Goal: Check status: Check status

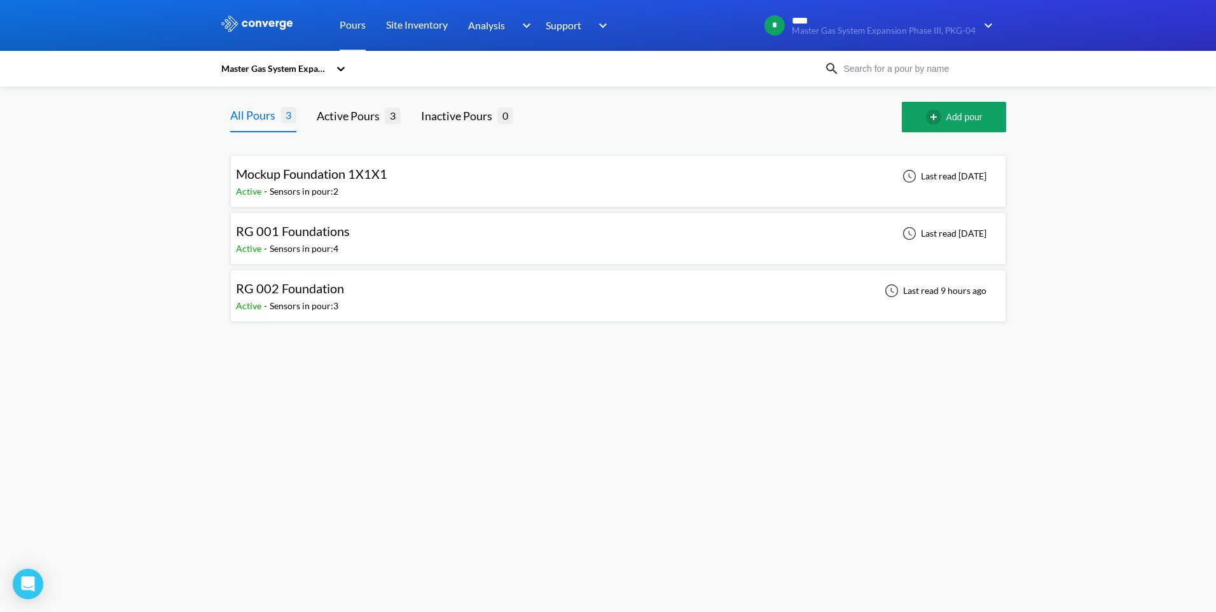
click at [573, 310] on div "RG 002 Foundation Active - Sensors in pour: 3 Last read 9 hours ago" at bounding box center [618, 295] width 764 height 41
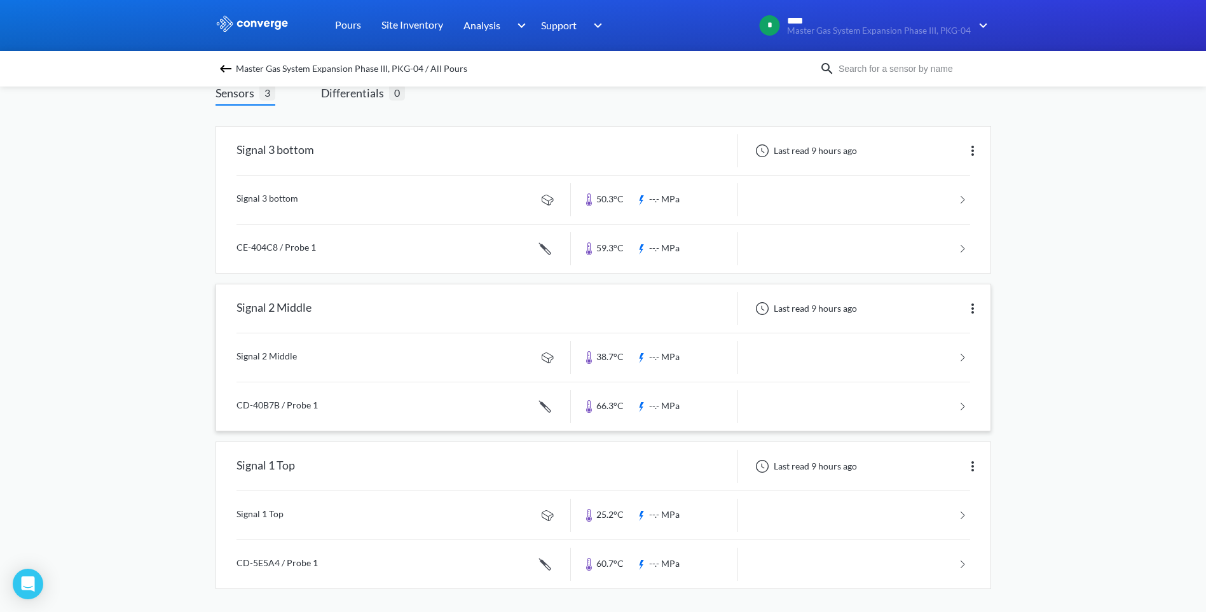
scroll to position [88, 0]
click at [625, 400] on link at bounding box center [604, 404] width 734 height 48
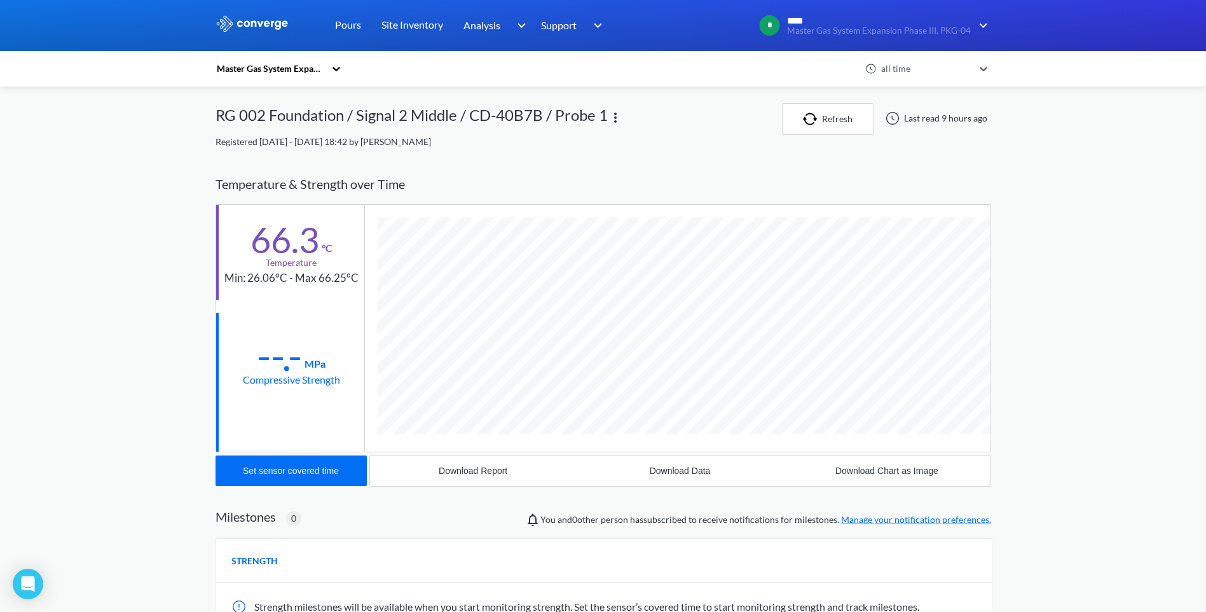
scroll to position [696, 776]
click at [1033, 409] on div "MENU Master Gas System Expansion Phase III, PKG-04 Pours Site Inventory Analysi…" at bounding box center [603, 404] width 1206 height 808
click at [827, 125] on button "Refresh" at bounding box center [828, 119] width 92 height 32
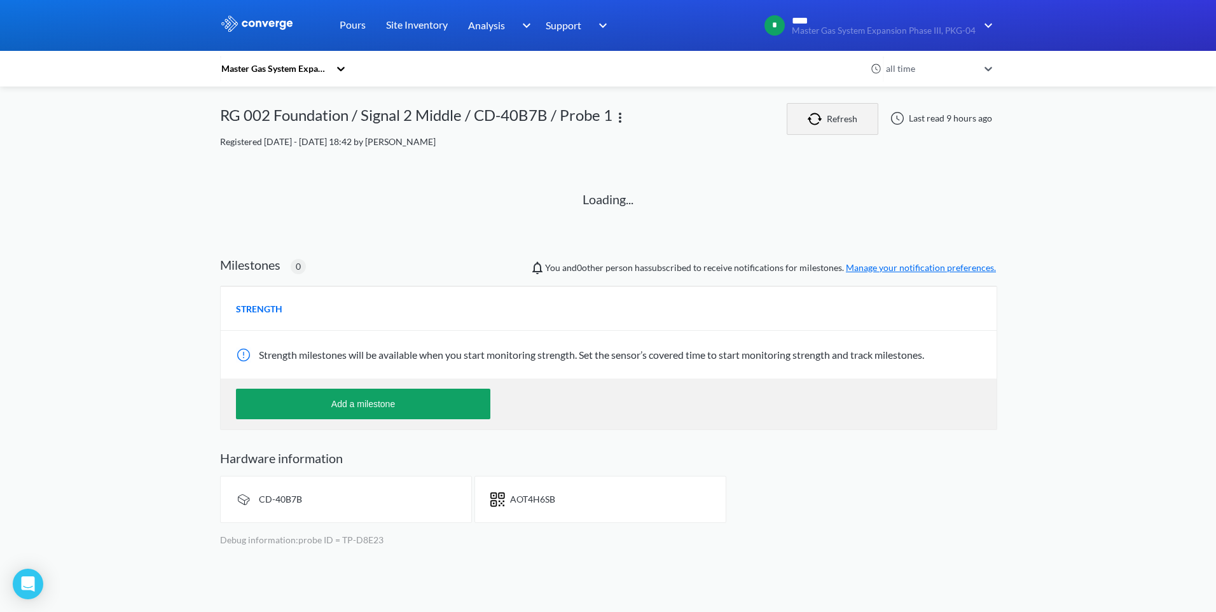
click at [834, 124] on button "Refresh" at bounding box center [833, 119] width 92 height 32
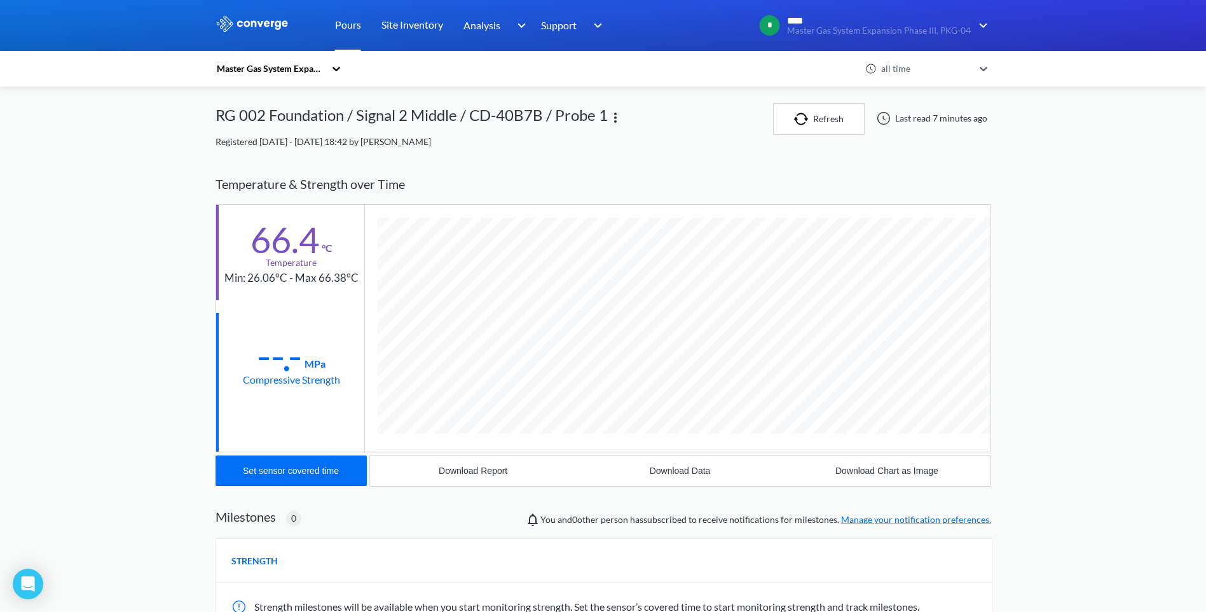
click at [358, 25] on link "Pours" at bounding box center [348, 25] width 26 height 51
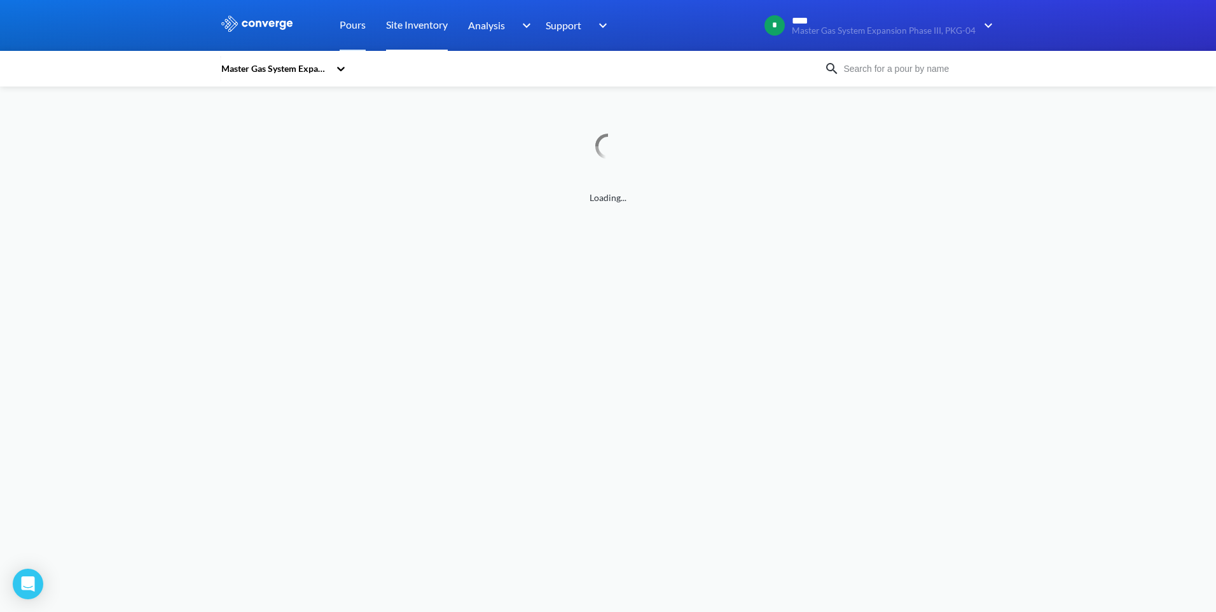
click at [398, 24] on link "Site Inventory" at bounding box center [417, 25] width 62 height 51
click at [351, 24] on link "Pours" at bounding box center [353, 25] width 26 height 51
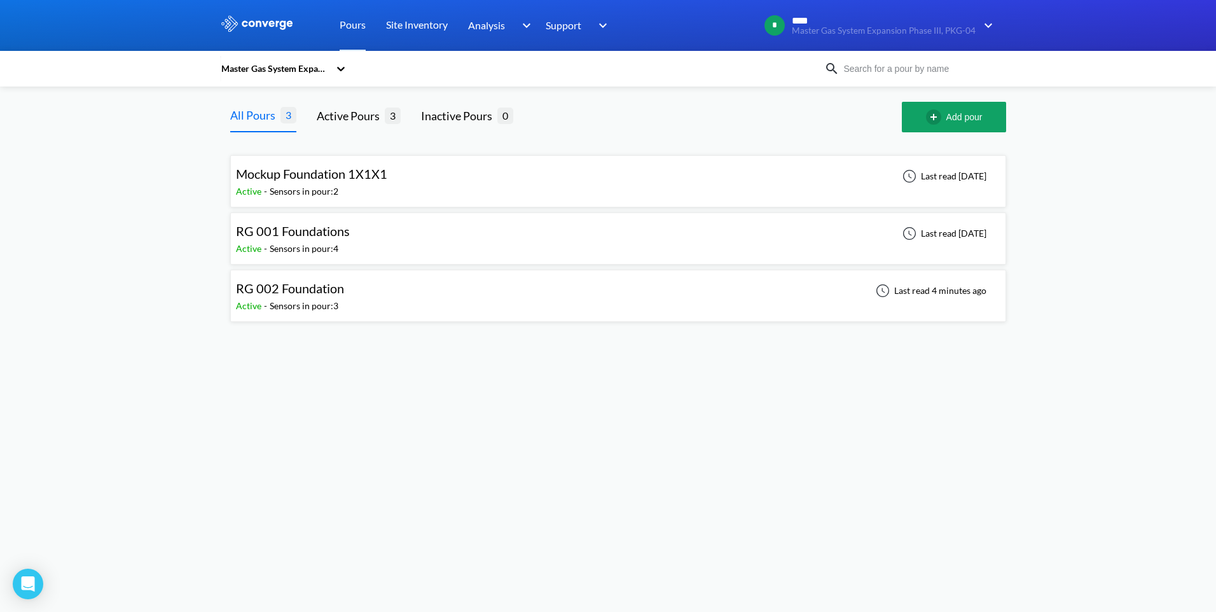
click at [335, 296] on span "RG 002 Foundation" at bounding box center [290, 287] width 108 height 15
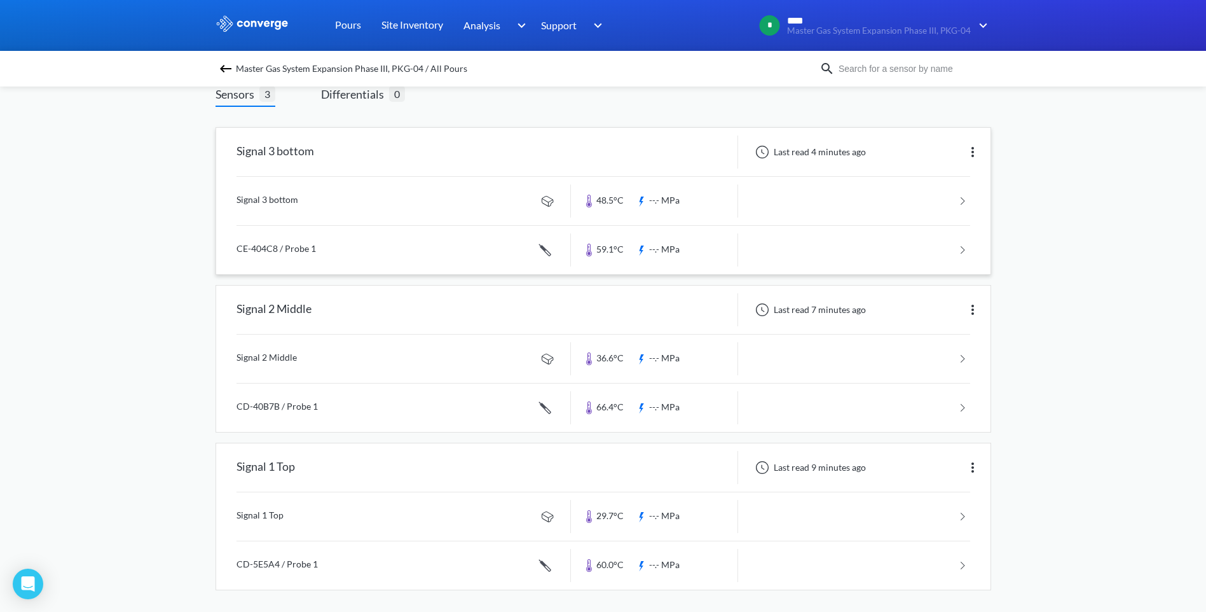
scroll to position [88, 0]
click at [612, 396] on link at bounding box center [604, 404] width 734 height 48
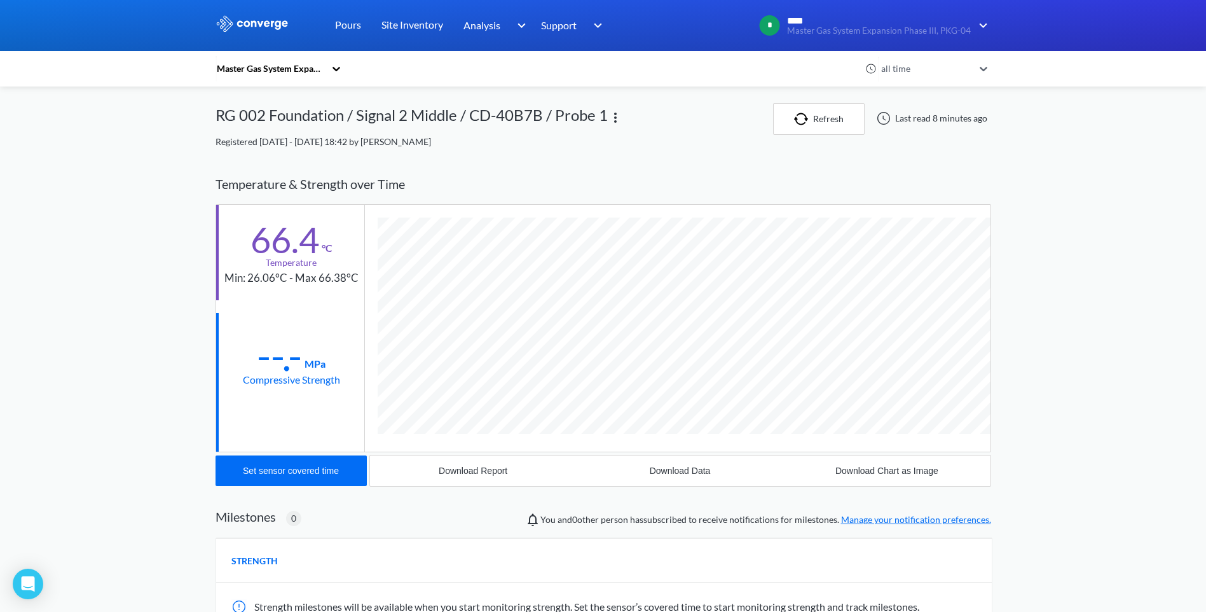
scroll to position [696, 776]
click at [1086, 315] on div "MENU Master Gas System Expansion Phase III, PKG-04 Pours Site Inventory Analysi…" at bounding box center [603, 404] width 1206 height 808
click at [813, 125] on button "Refresh" at bounding box center [819, 119] width 92 height 32
click at [345, 24] on link "Pours" at bounding box center [348, 25] width 26 height 51
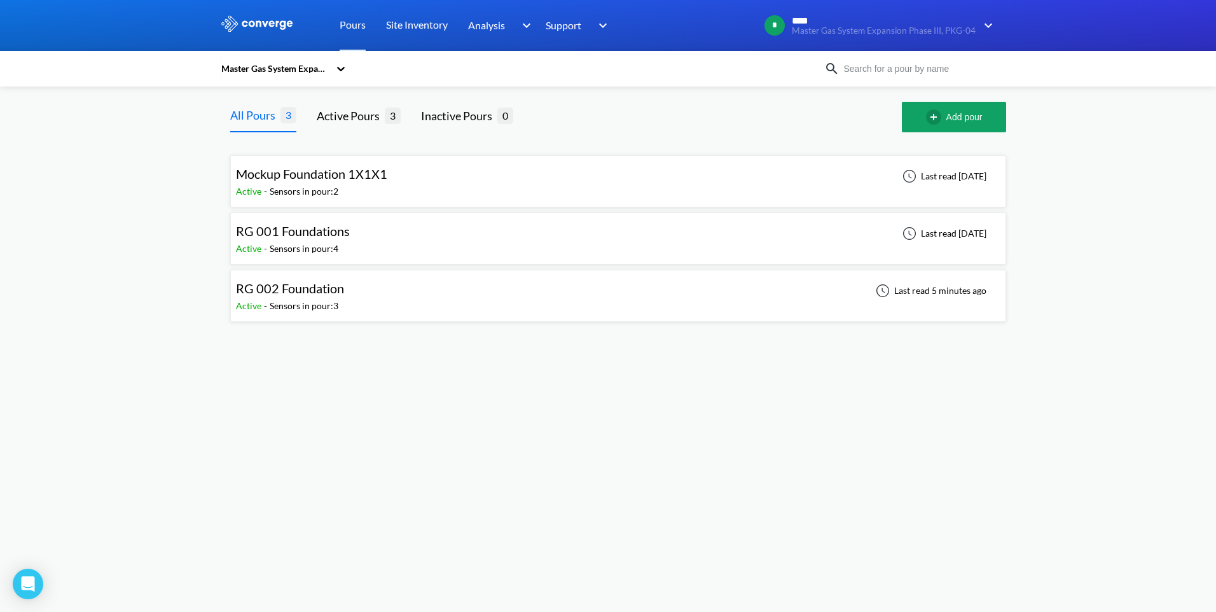
click at [464, 293] on div "RG 002 Foundation Active - Sensors in pour: 3 Last read 5 minutes ago" at bounding box center [618, 295] width 764 height 41
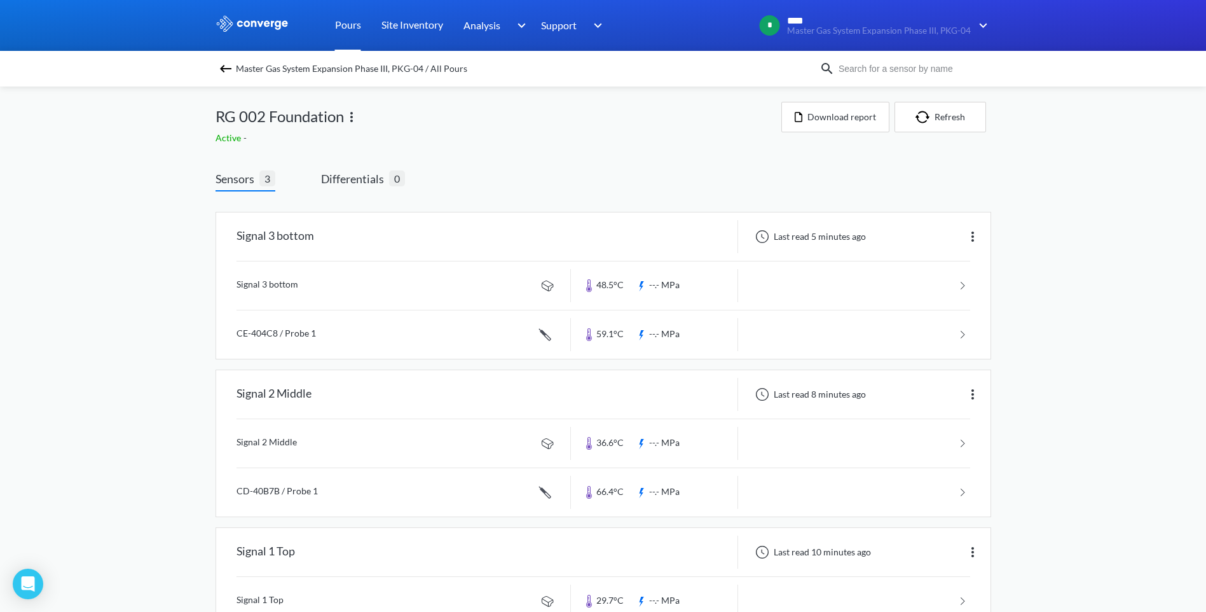
click at [353, 30] on link "Pours" at bounding box center [348, 25] width 26 height 51
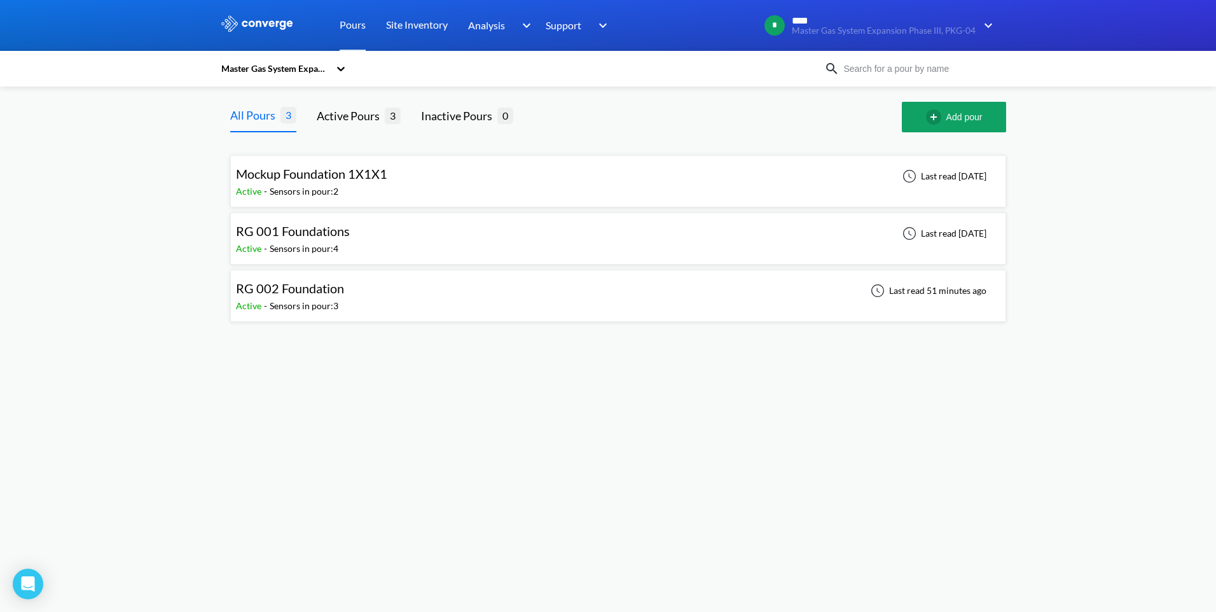
click at [619, 285] on div "RG 002 Foundation Active - Sensors in pour: 3 Last read 51 minutes ago" at bounding box center [618, 295] width 764 height 41
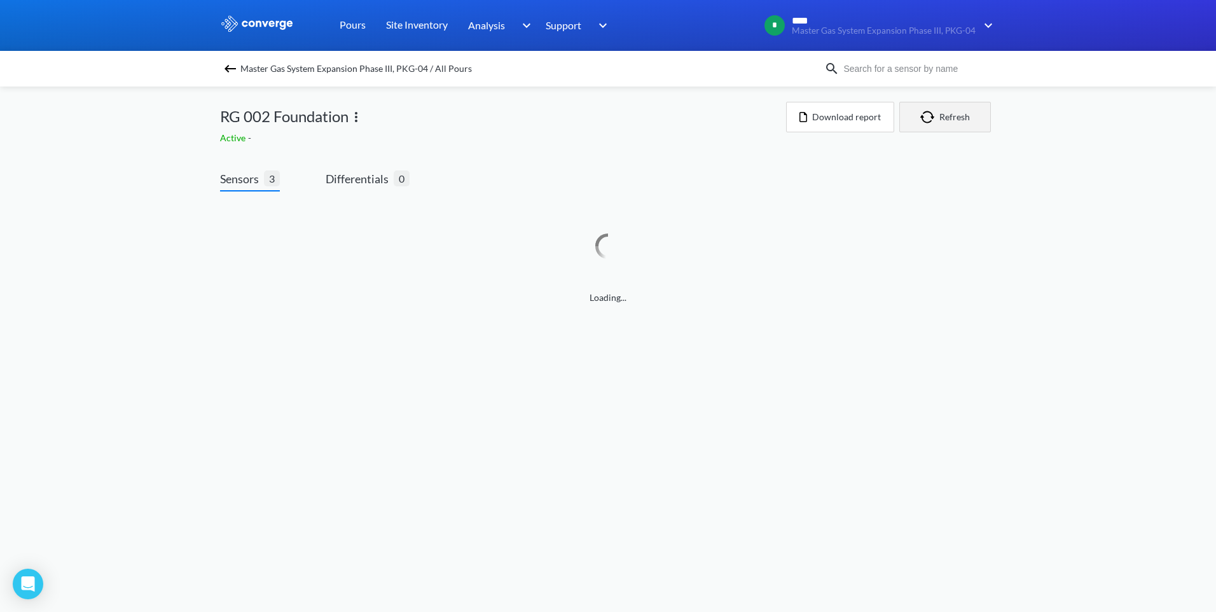
click at [946, 112] on button "Refresh" at bounding box center [945, 117] width 92 height 31
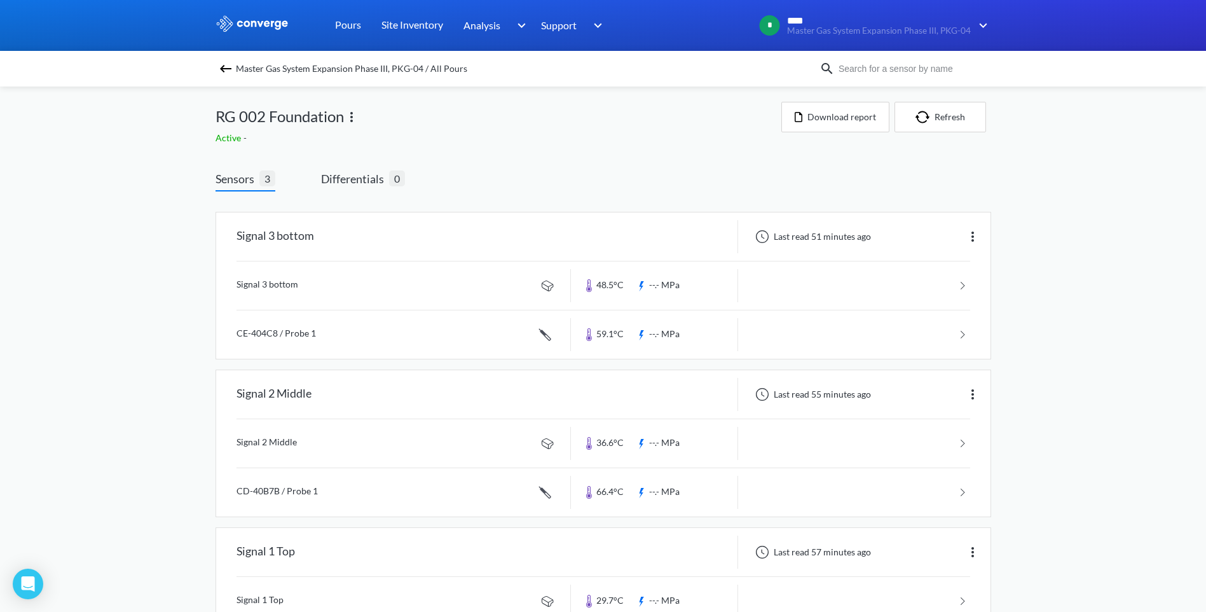
click at [233, 180] on span "Sensors" at bounding box center [238, 179] width 44 height 18
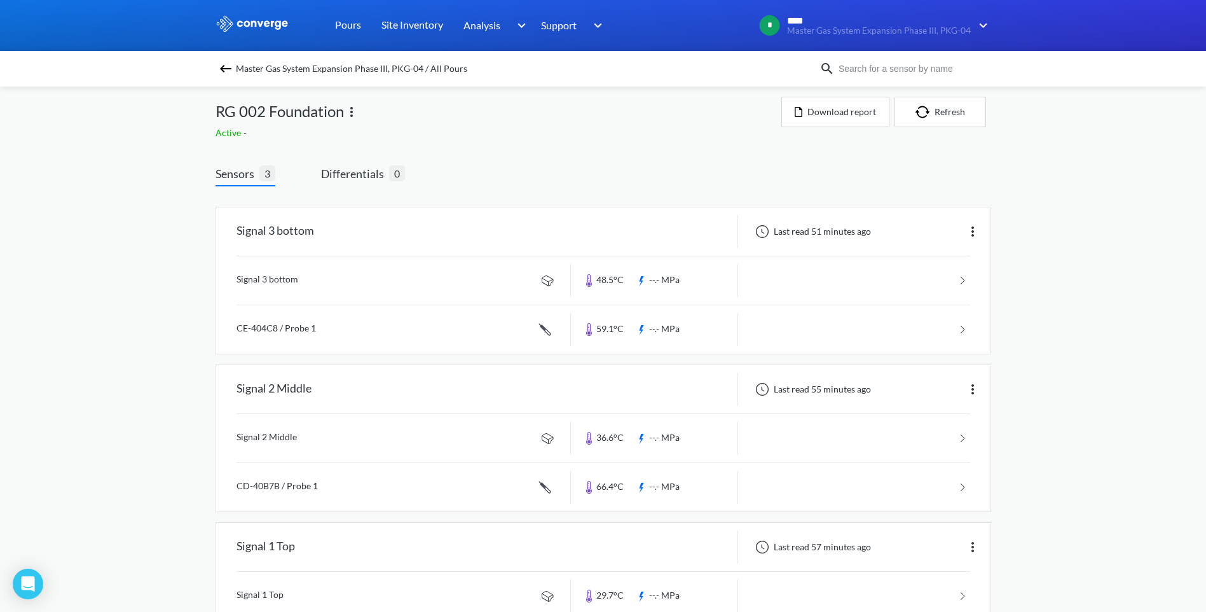
scroll to position [4, 0]
click at [233, 176] on span "Sensors" at bounding box center [238, 175] width 44 height 18
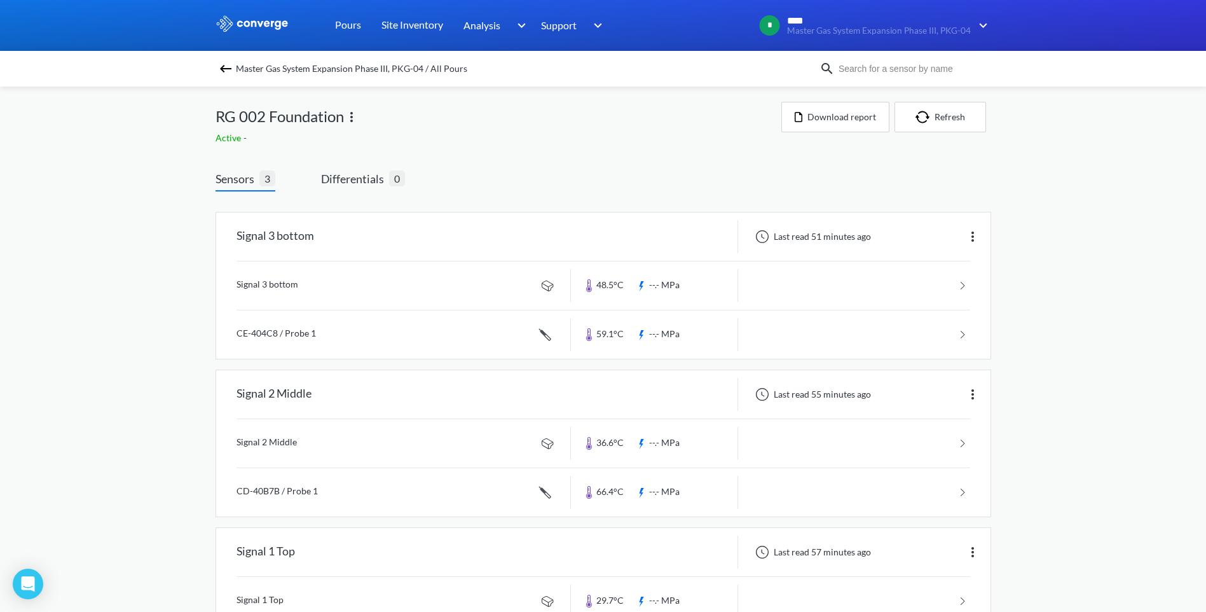
click at [206, 113] on div "MENU Master Gas System Expansion Phase III, PKG-04 Pours Site Inventory Analysi…" at bounding box center [603, 350] width 1206 height 700
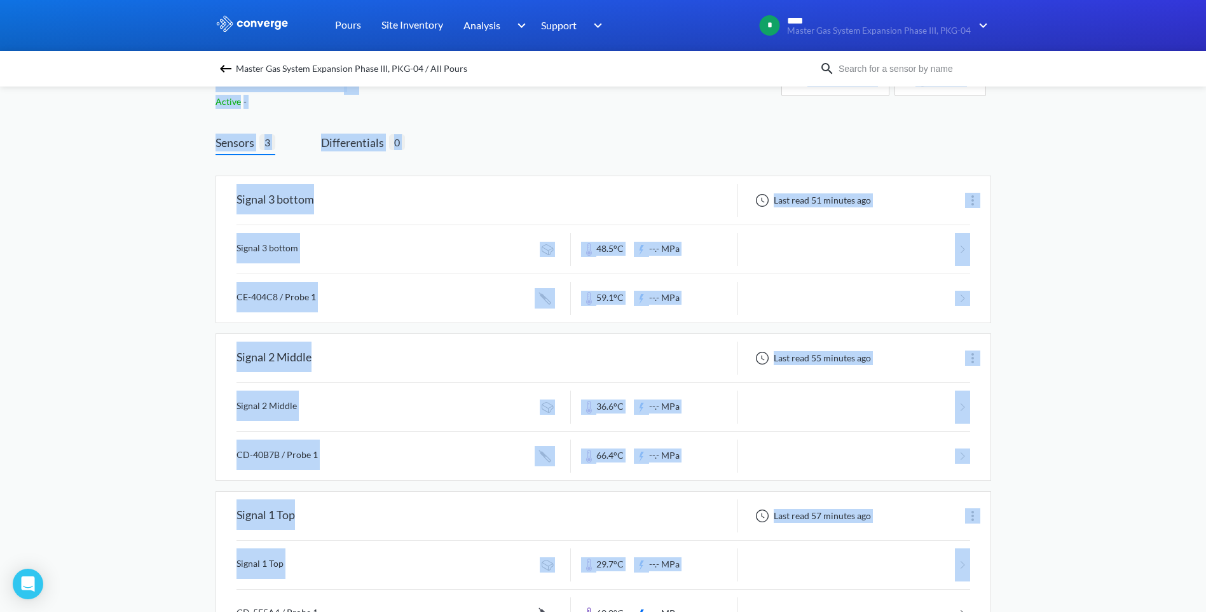
scroll to position [88, 0]
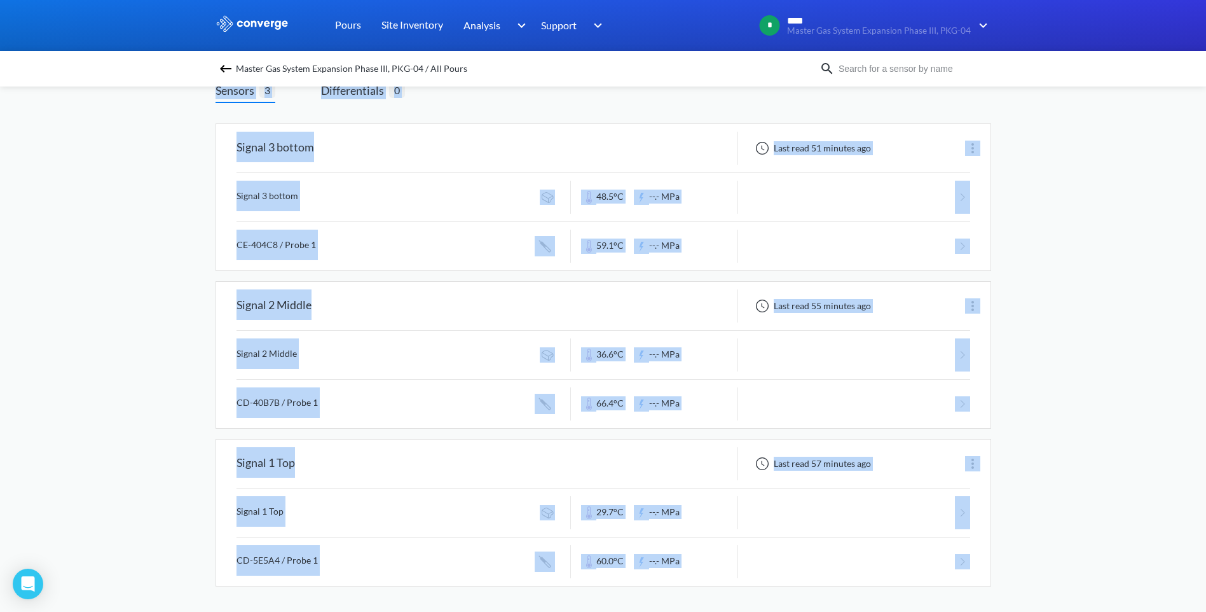
drag, startPoint x: 209, startPoint y: 106, endPoint x: 891, endPoint y: 587, distance: 834.8
click at [891, 587] on div "MENU Master Gas System Expansion Phase III, PKG-04 Pours Site Inventory Analysi…" at bounding box center [603, 262] width 1206 height 700
drag, startPoint x: 891, startPoint y: 587, endPoint x: 905, endPoint y: 594, distance: 15.6
click at [906, 594] on div "Signal 3 bottom Last read 51 minutes ago Signal 3 bottom 48.5°C --.- MPa CE-404…" at bounding box center [604, 362] width 776 height 499
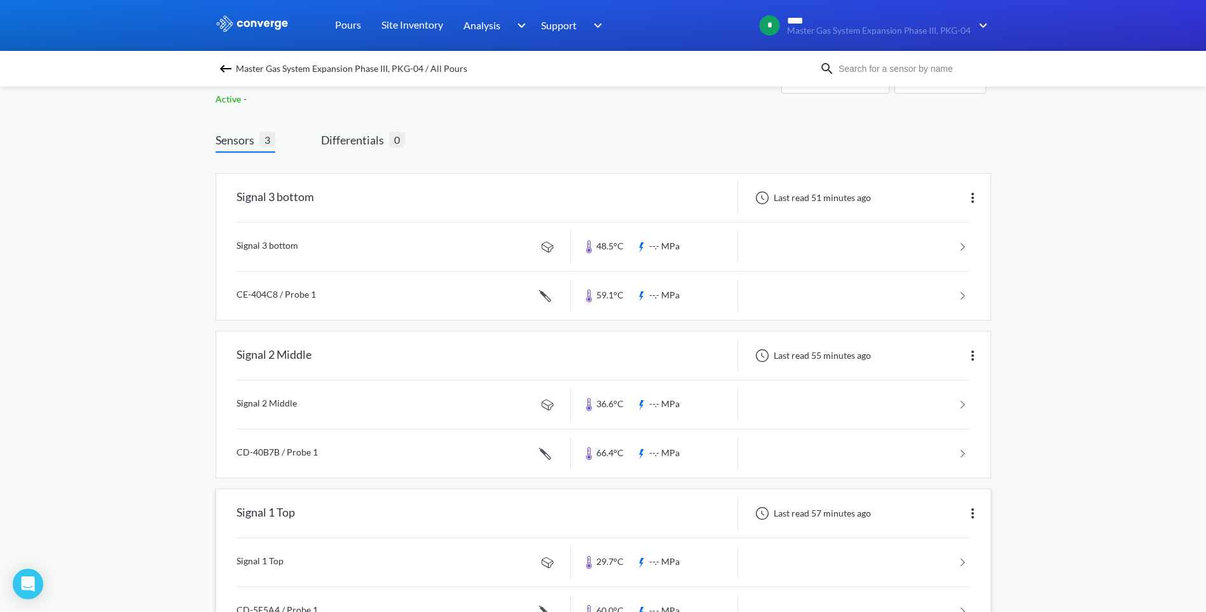
scroll to position [0, 0]
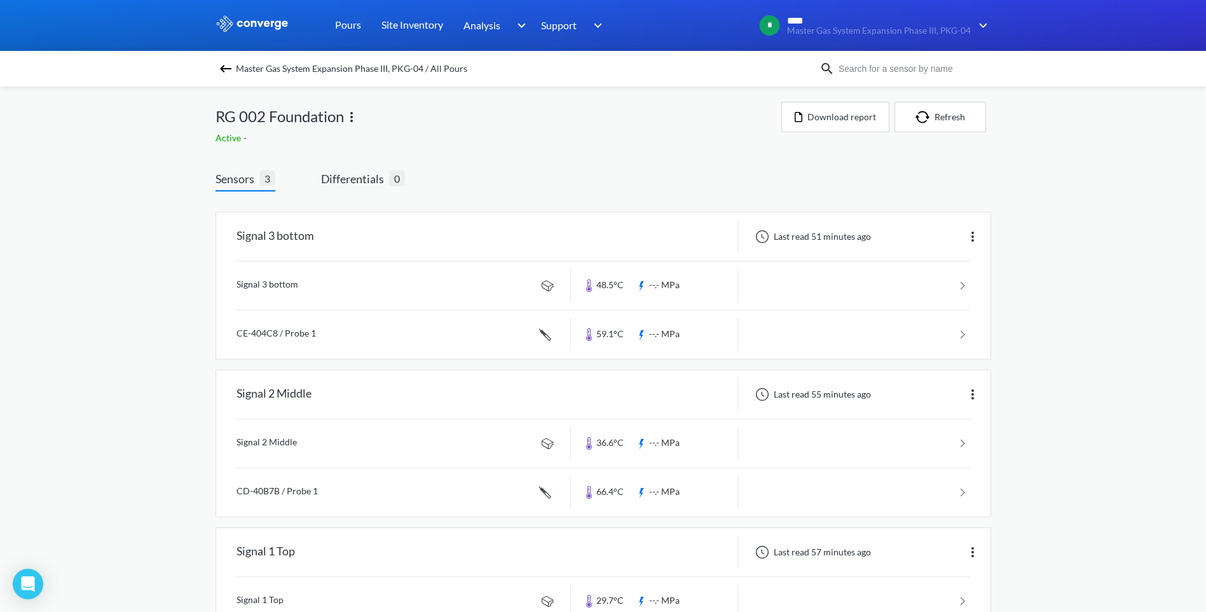
click at [1065, 396] on div "MENU Master Gas System Expansion Phase III, PKG-04 Pours Site Inventory Analysi…" at bounding box center [603, 350] width 1206 height 700
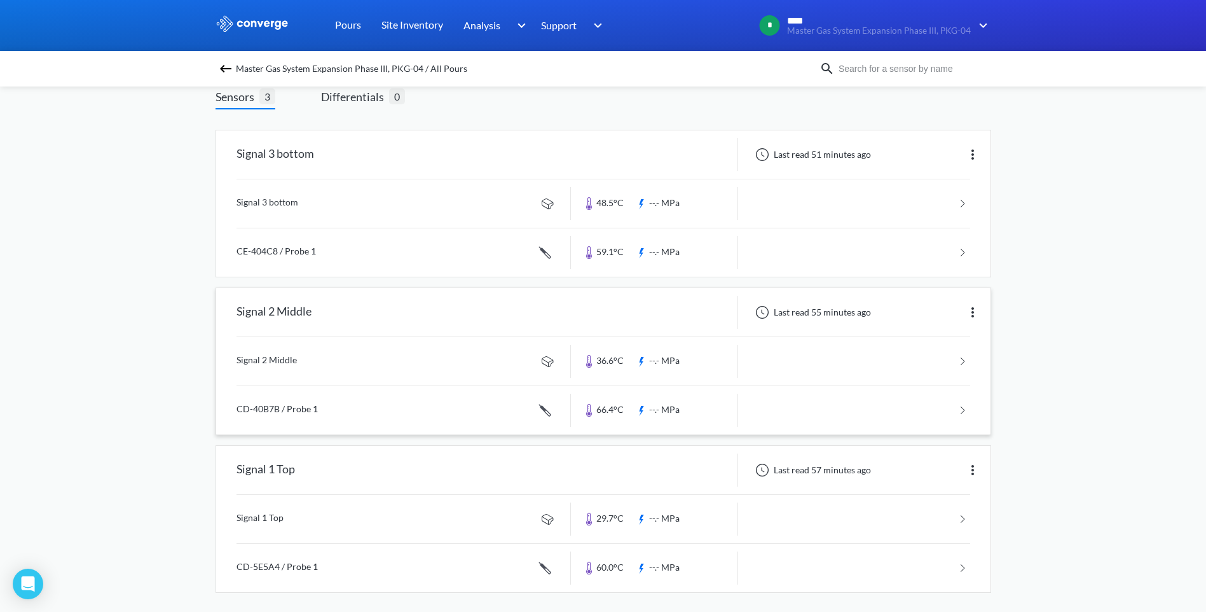
scroll to position [88, 0]
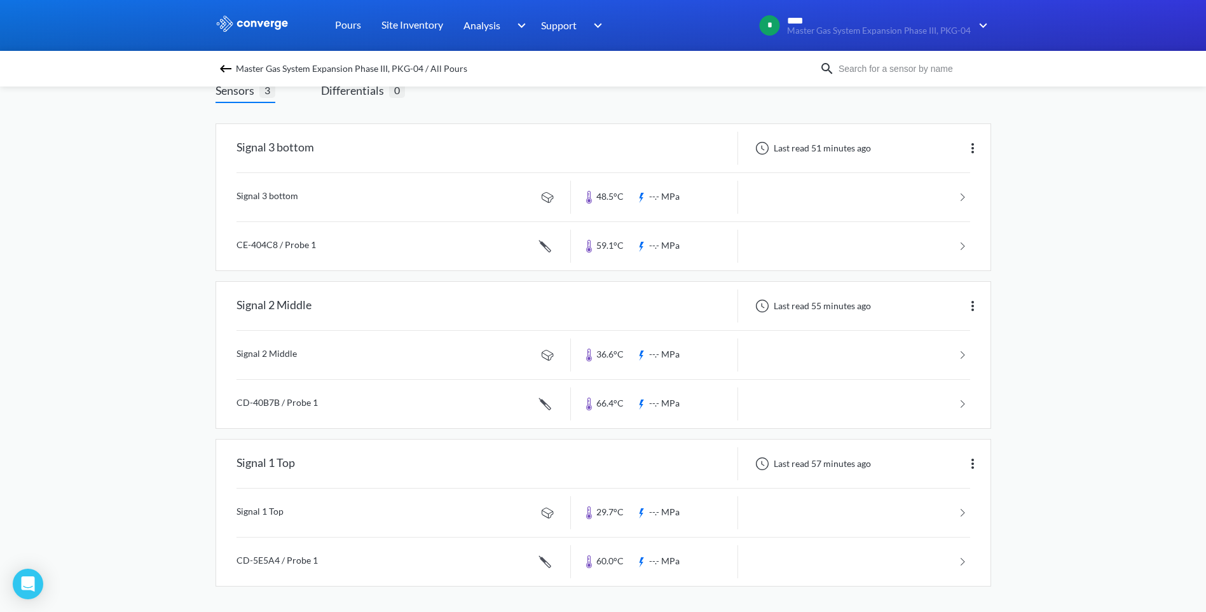
click at [1004, 589] on div "MENU Master Gas System Expansion Phase III, PKG-04 Pours Site Inventory Analysi…" at bounding box center [603, 262] width 1206 height 700
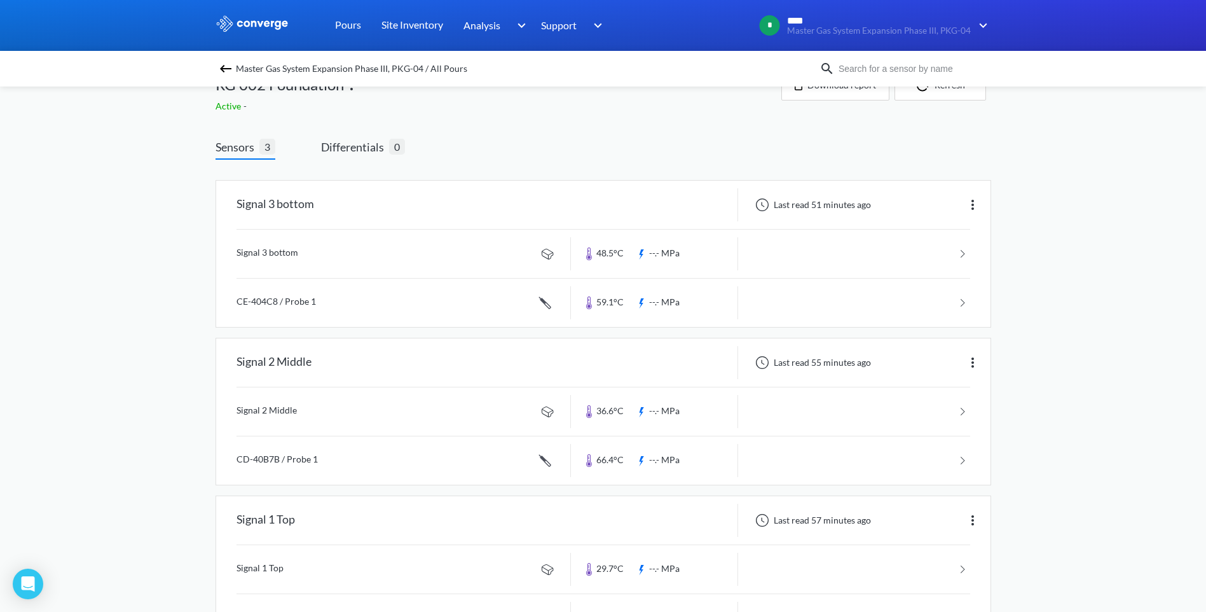
scroll to position [0, 0]
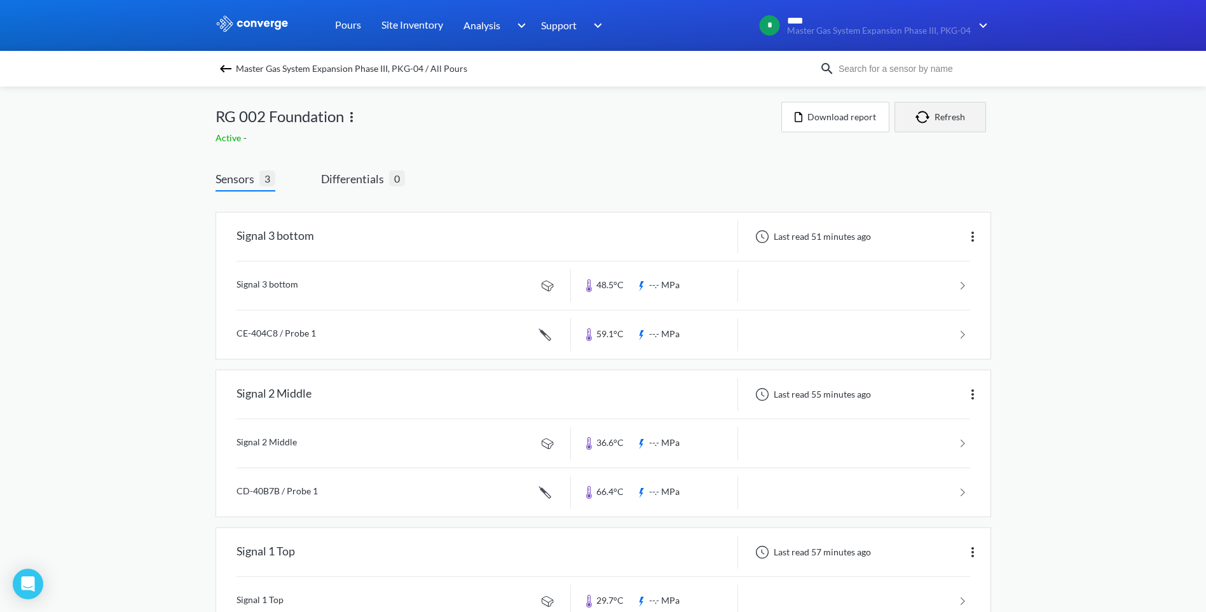
click at [948, 120] on button "Refresh" at bounding box center [941, 117] width 92 height 31
click at [353, 182] on span "Differentials" at bounding box center [355, 179] width 68 height 18
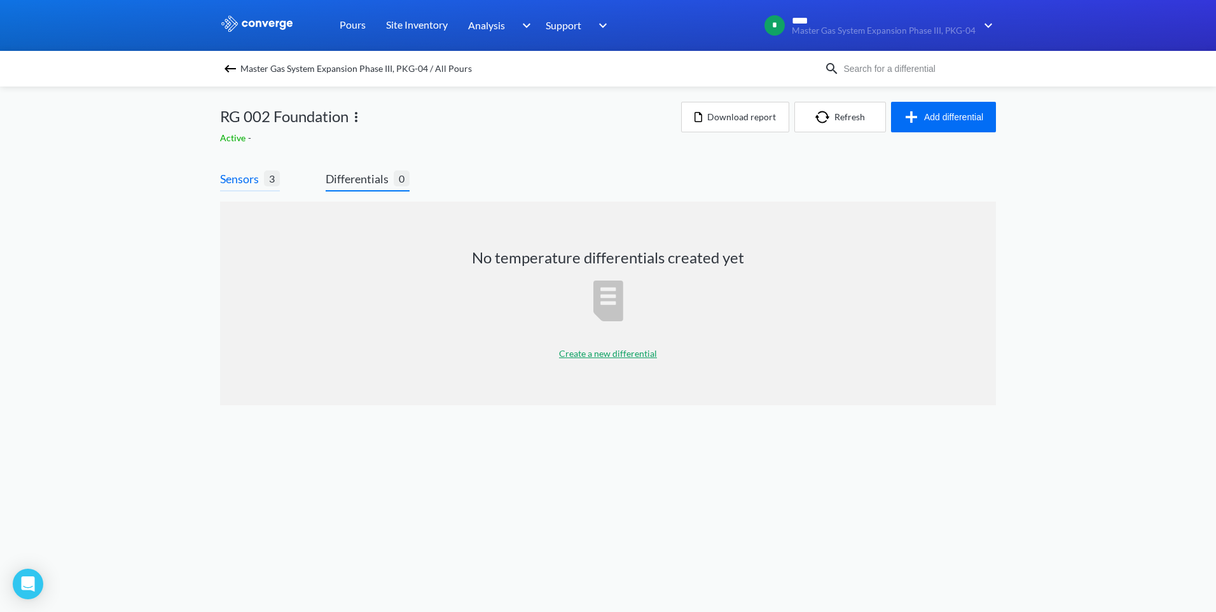
click at [246, 181] on span "Sensors" at bounding box center [242, 179] width 44 height 18
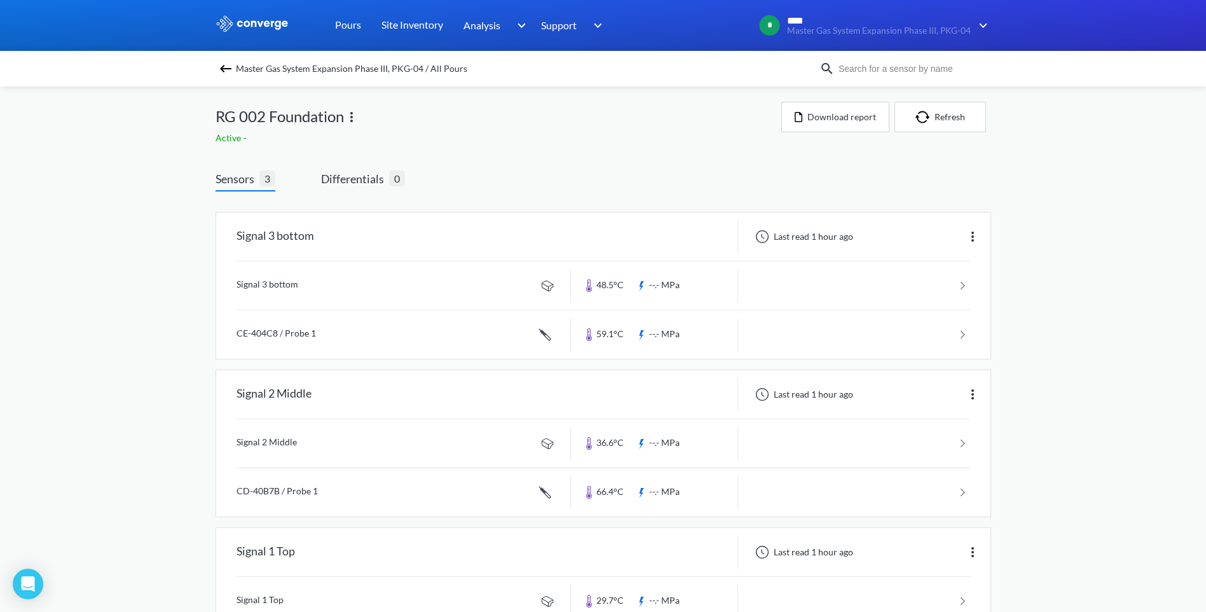
click at [187, 210] on div "MENU Master Gas System Expansion Phase III, PKG-04 Pours Site Inventory Analysi…" at bounding box center [603, 350] width 1206 height 700
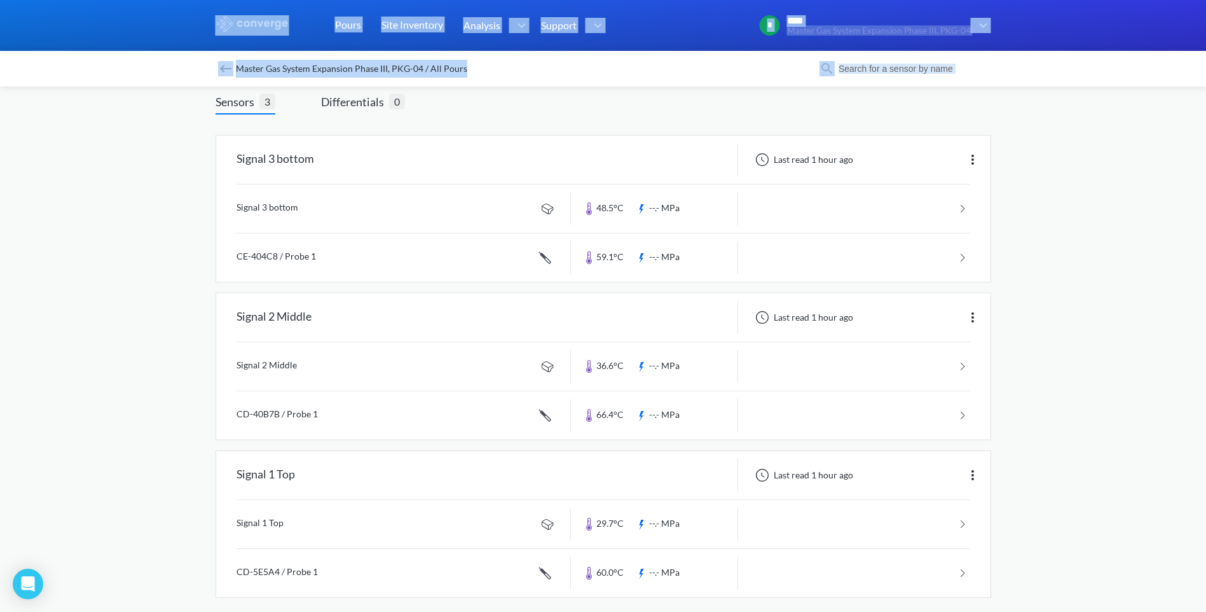
scroll to position [88, 0]
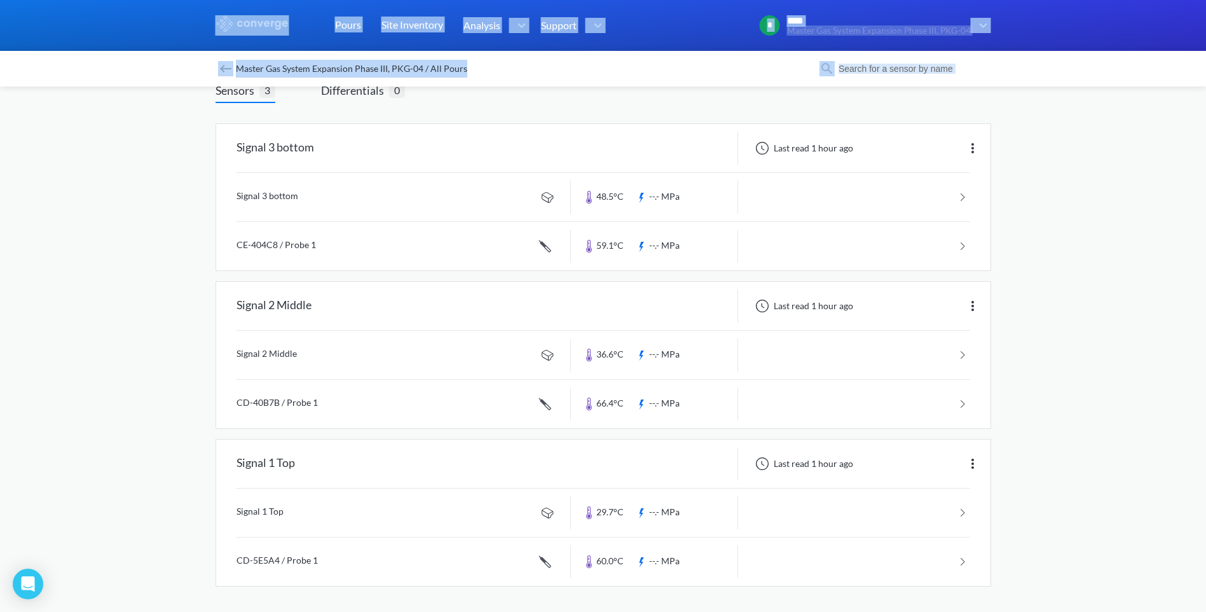
drag, startPoint x: 187, startPoint y: 103, endPoint x: 874, endPoint y: 613, distance: 855.5
click at [874, 523] on html "Sorry, this feature is not available in the demo OK MENU Master Gas System Expa…" at bounding box center [603, 218] width 1206 height 612
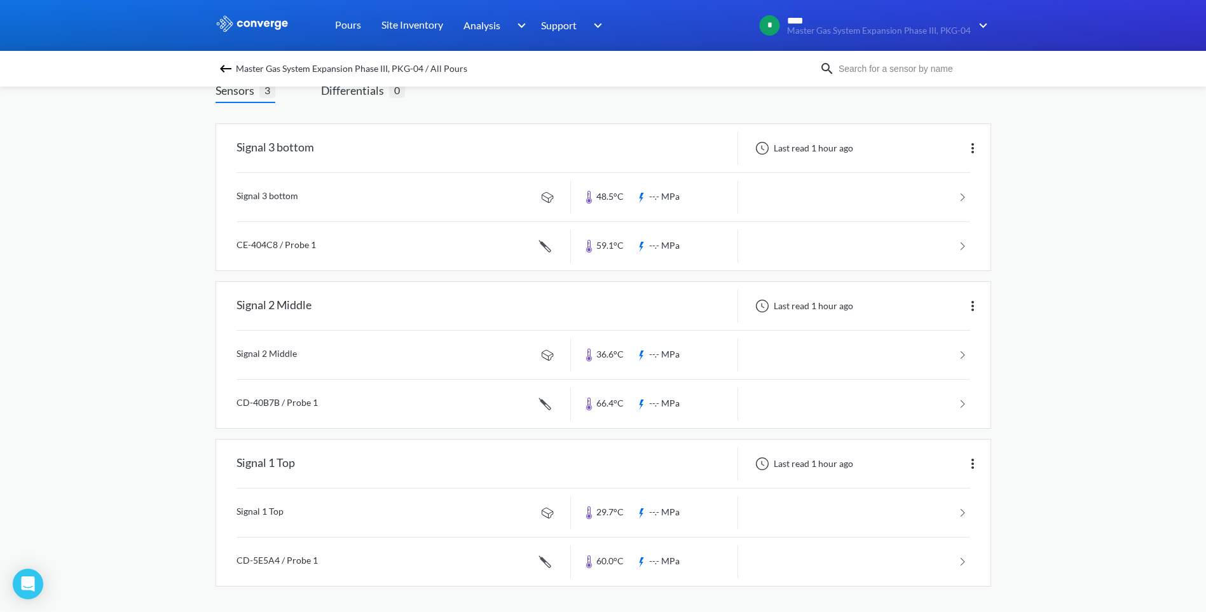
drag, startPoint x: 874, startPoint y: 613, endPoint x: 862, endPoint y: 606, distance: 14.0
click at [862, 606] on div "Signal 3 bottom Last read 1 hour ago Signal 3 bottom 48.5°C --.- MPa CE-404C8 /…" at bounding box center [604, 362] width 776 height 499
click at [819, 605] on div "Signal 3 bottom Last read 1 hour ago Signal 3 bottom 48.5°C --.- MPa CE-404C8 /…" at bounding box center [604, 362] width 776 height 499
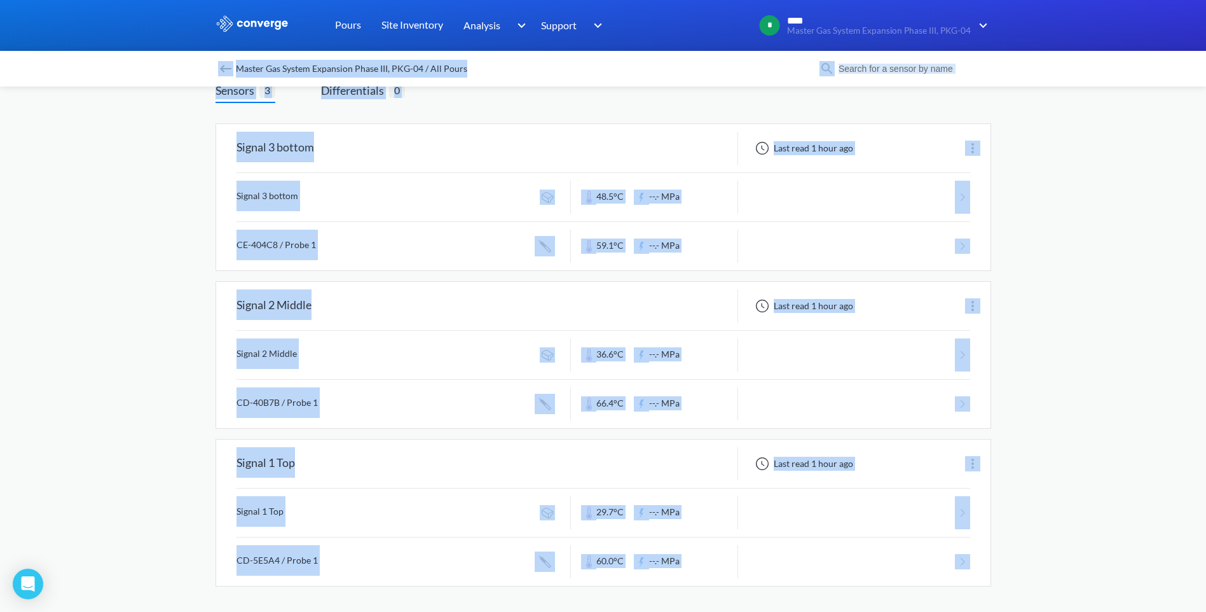
drag, startPoint x: 1002, startPoint y: 594, endPoint x: 216, endPoint y: 75, distance: 941.4
click at [216, 75] on div "MENU Master Gas System Expansion Phase III, PKG-04 Pours Site Inventory Analysi…" at bounding box center [603, 262] width 1206 height 700
drag, startPoint x: 216, startPoint y: 75, endPoint x: 184, endPoint y: 141, distance: 73.4
click at [184, 141] on div "MENU Master Gas System Expansion Phase III, PKG-04 Pours Site Inventory Analysi…" at bounding box center [603, 262] width 1206 height 700
drag, startPoint x: 190, startPoint y: 101, endPoint x: 972, endPoint y: 578, distance: 916.2
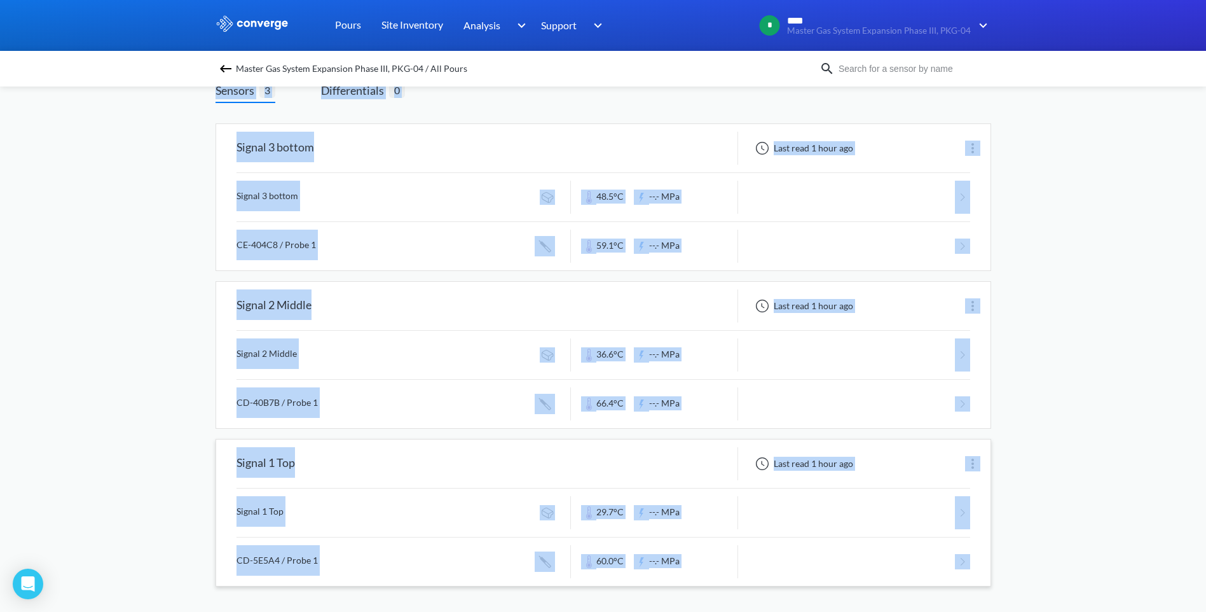
click at [972, 578] on div "MENU Master Gas System Expansion Phase III, PKG-04 Pours Site Inventory Analysi…" at bounding box center [603, 262] width 1206 height 700
drag, startPoint x: 972, startPoint y: 578, endPoint x: 1032, endPoint y: 584, distance: 60.1
click at [1032, 584] on div "MENU Master Gas System Expansion Phase III, PKG-04 Pours Site Inventory Analysi…" at bounding box center [603, 262] width 1206 height 700
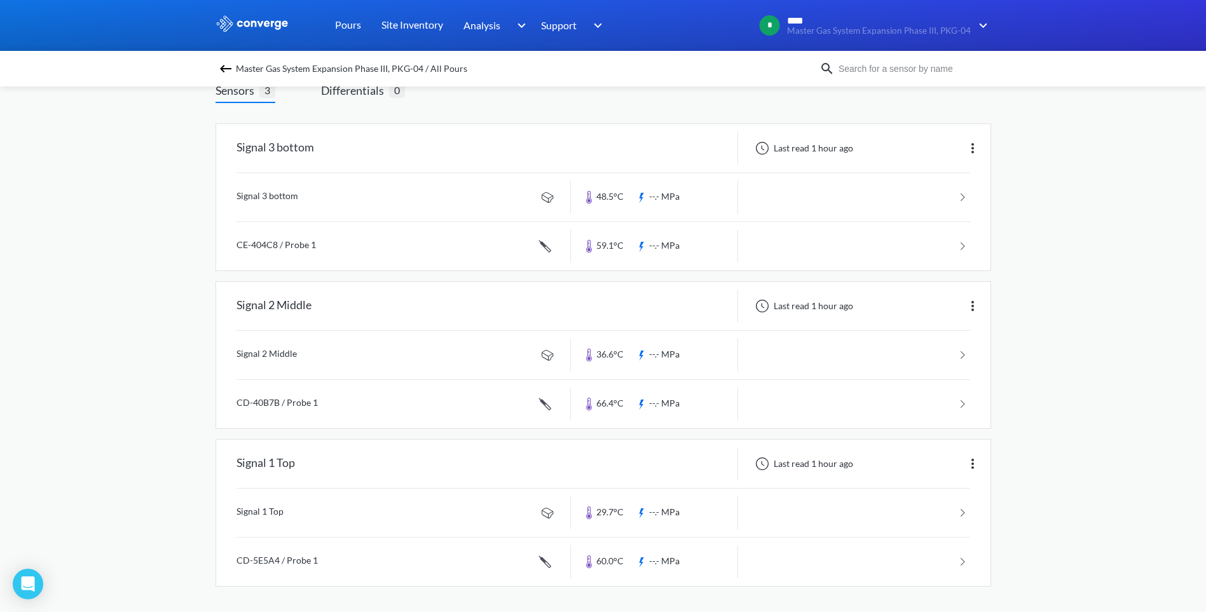
click at [1032, 584] on div "MENU Master Gas System Expansion Phase III, PKG-04 Pours Site Inventory Analysi…" at bounding box center [603, 262] width 1206 height 700
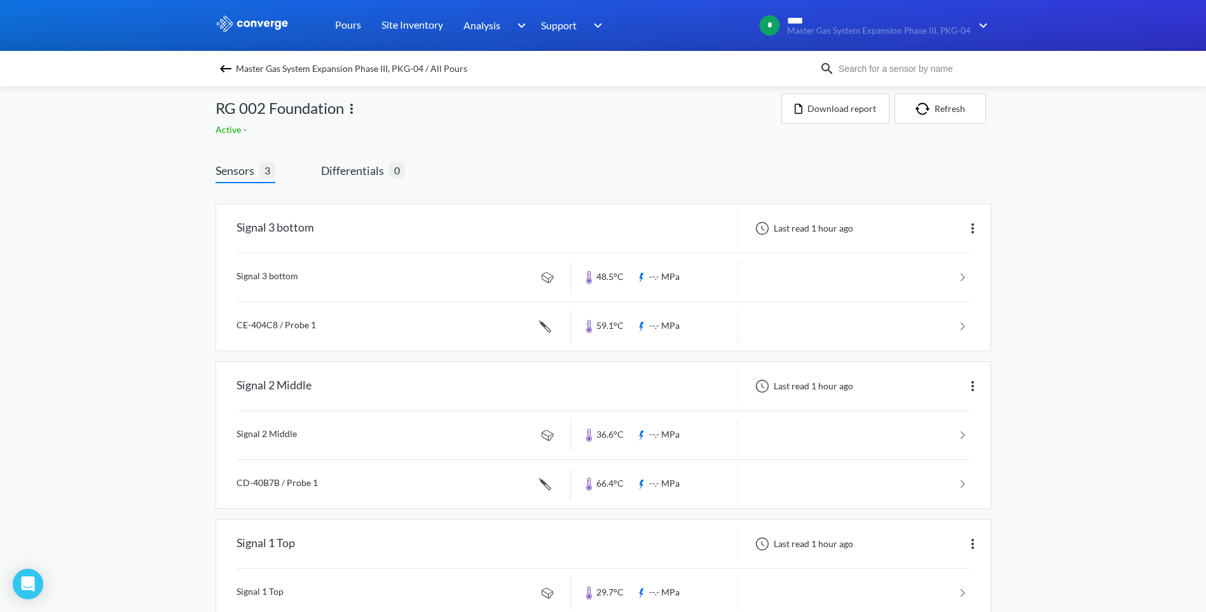
scroll to position [0, 0]
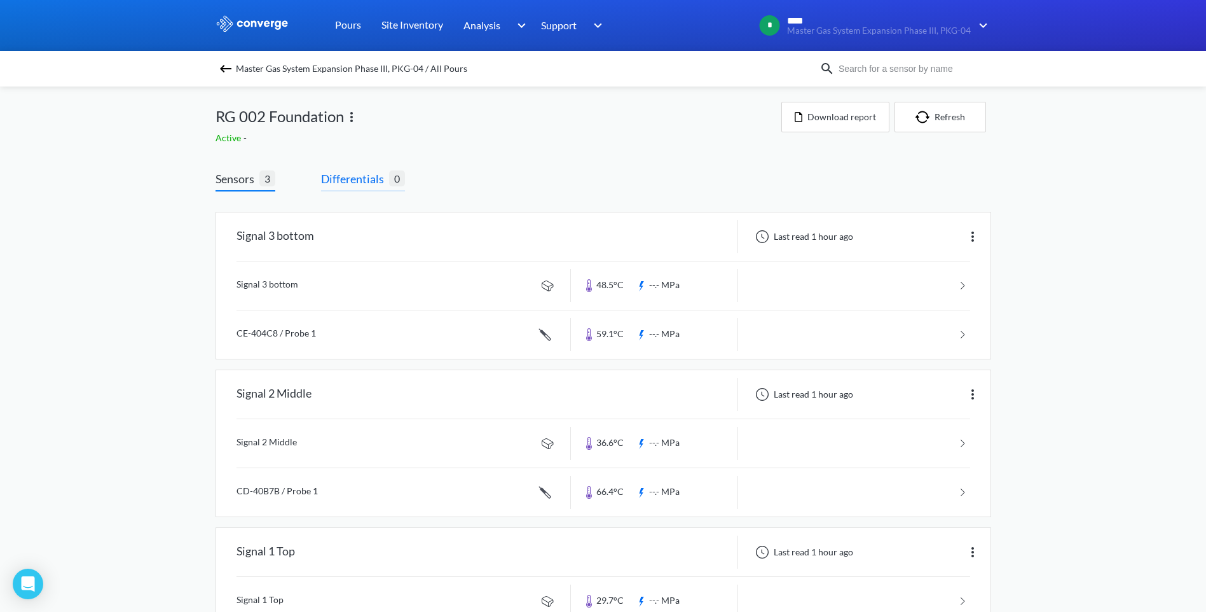
click at [380, 176] on span "Differentials" at bounding box center [355, 179] width 68 height 18
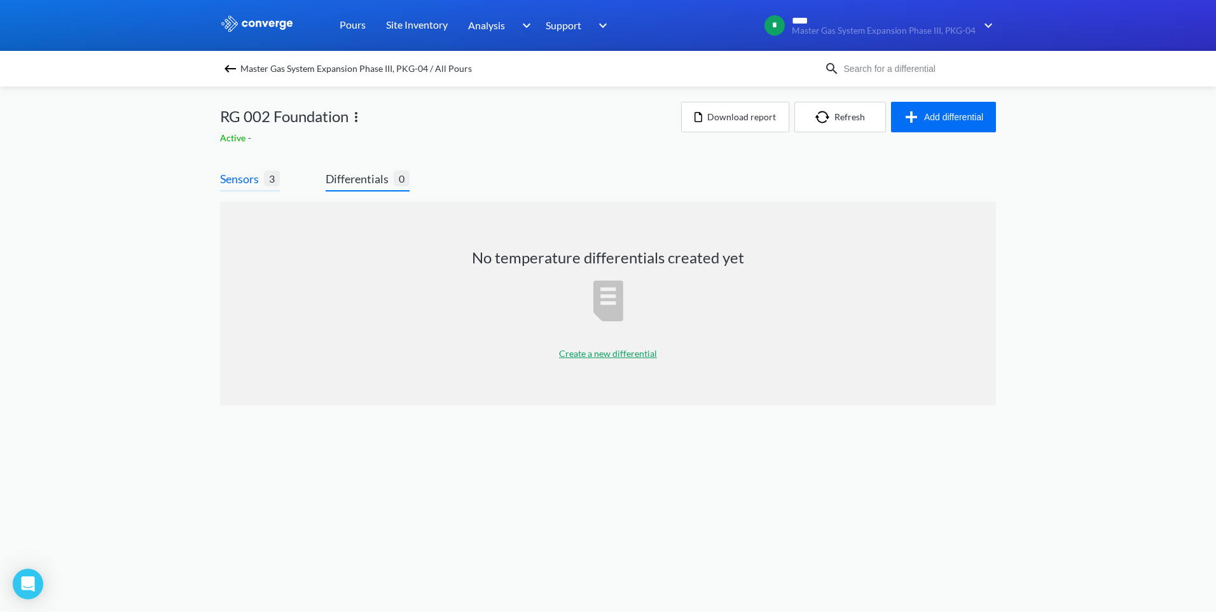
click at [247, 174] on span "Sensors" at bounding box center [242, 179] width 44 height 18
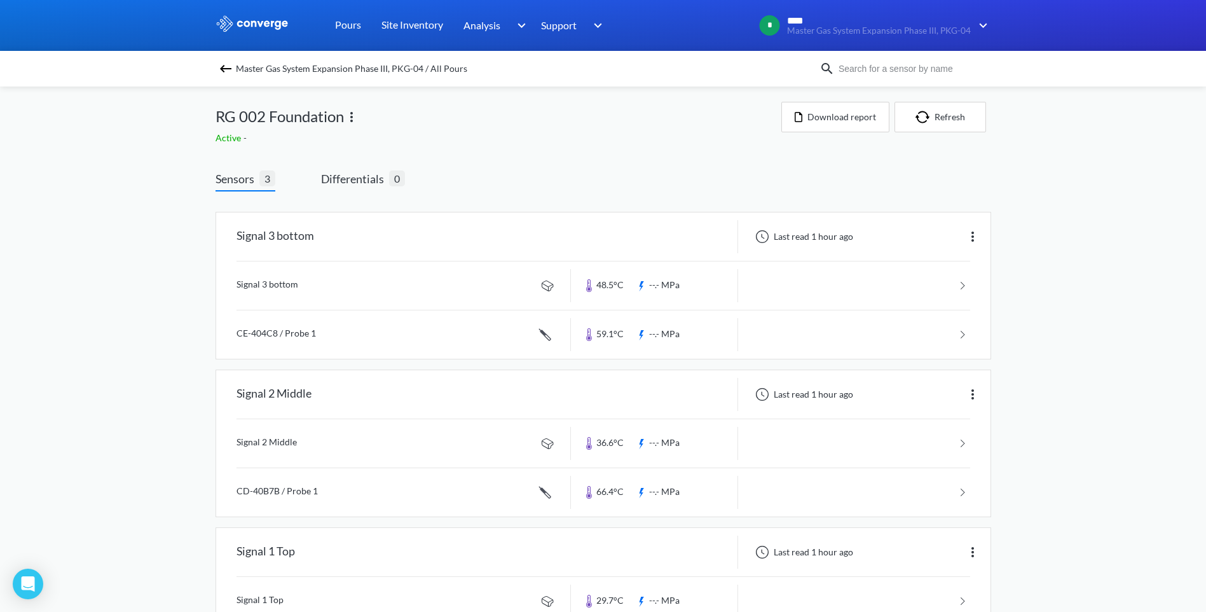
click at [467, 177] on div "Sensors 3 Differentials 0 Signal 3 bottom Last read 1 hour ago Signal 3 bottom …" at bounding box center [604, 435] width 776 height 530
click at [354, 120] on img at bounding box center [351, 116] width 15 height 15
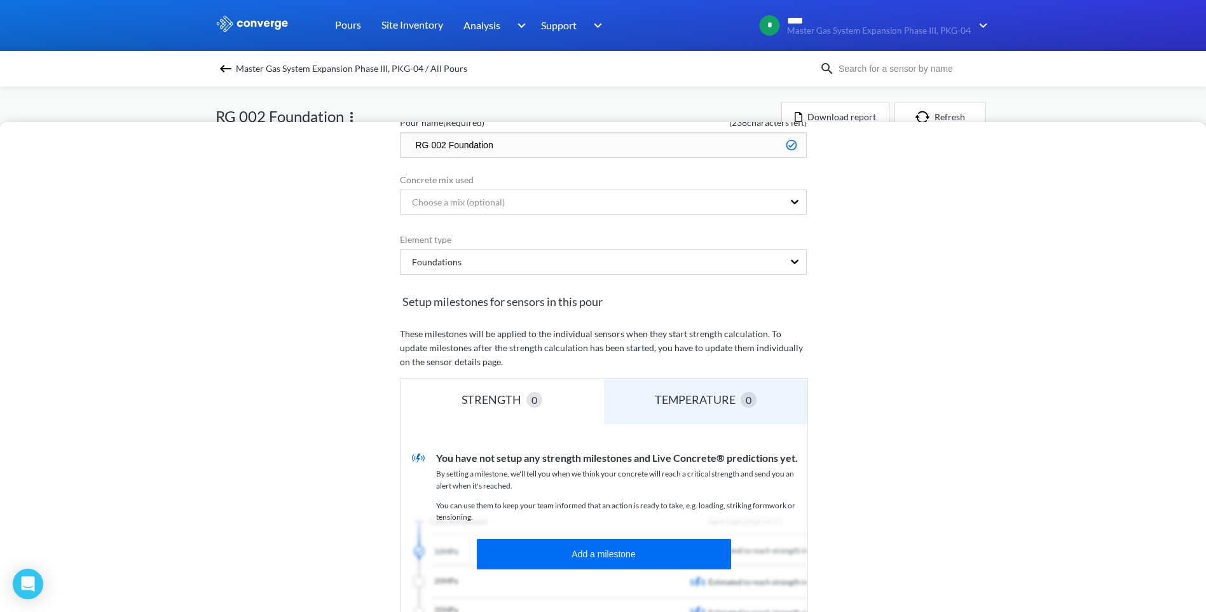
scroll to position [85, 0]
click at [335, 397] on div "Edit Pour: RG 002 Foundation Pour name (Required) ( 238 characters left) RG 002…" at bounding box center [603, 367] width 1206 height 490
click at [881, 353] on div "Edit Pour: RG 002 Foundation Pour name (Required) ( 238 characters left) RG 002…" at bounding box center [603, 367] width 1206 height 490
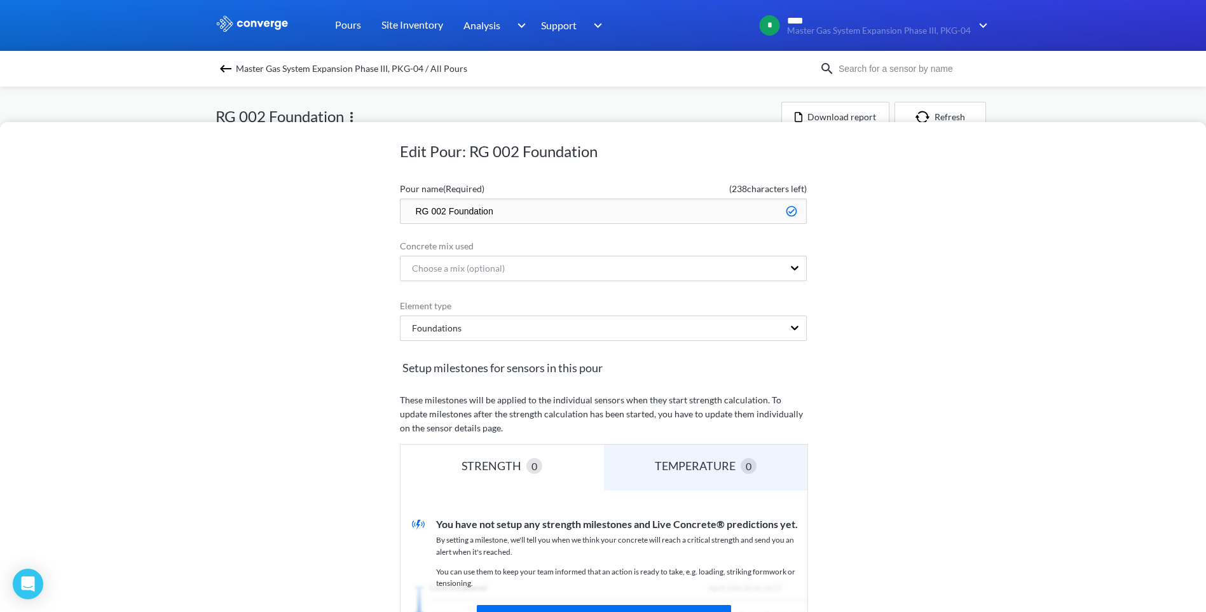
scroll to position [0, 0]
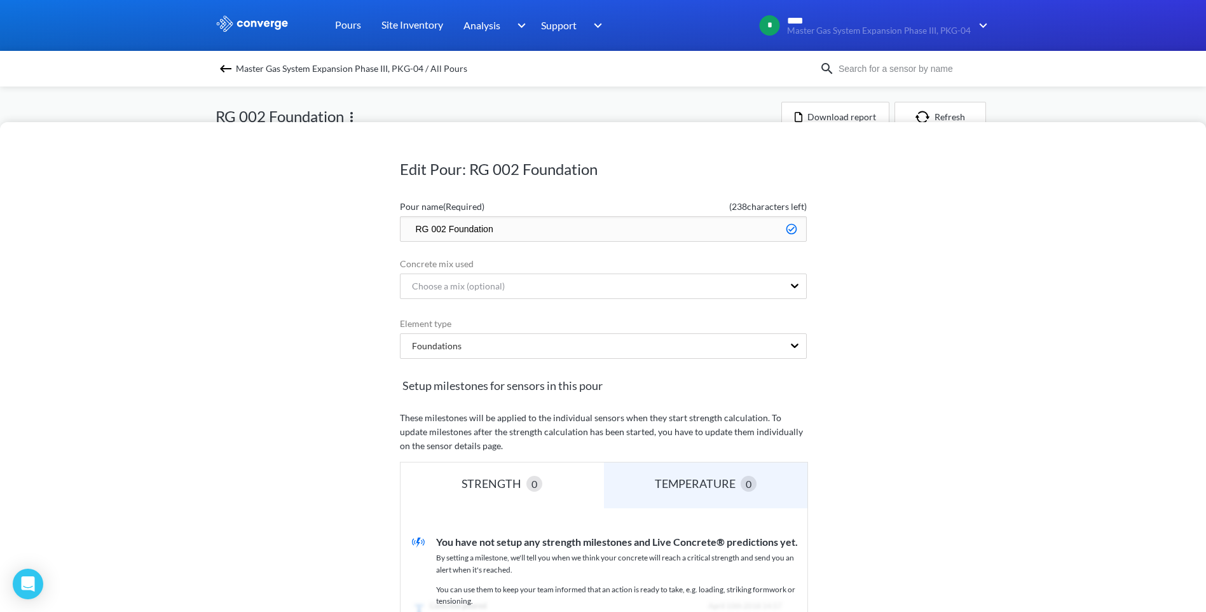
click at [511, 108] on div "Edit Pour: RG 002 Foundation Pour name (Required) ( 238 characters left) RG 002…" at bounding box center [603, 306] width 1206 height 612
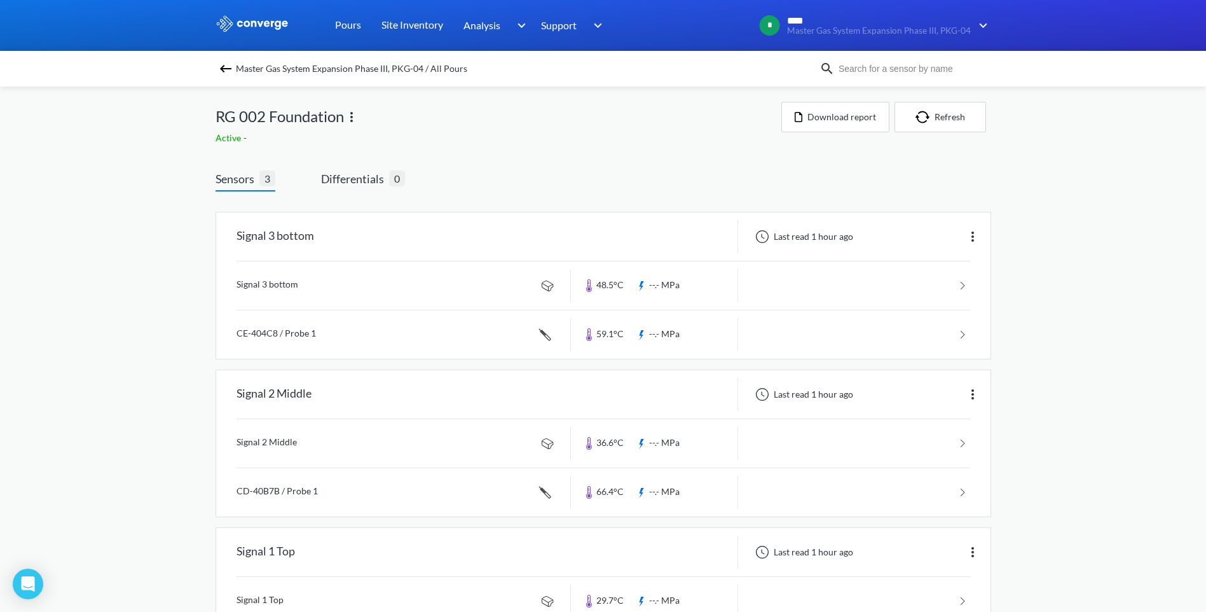
click at [532, 133] on div "Active -" at bounding box center [499, 138] width 566 height 14
click at [944, 118] on button "Refresh" at bounding box center [941, 117] width 92 height 31
click at [933, 120] on img "button" at bounding box center [925, 117] width 19 height 13
click at [949, 120] on button "Refresh" at bounding box center [941, 117] width 92 height 31
click at [923, 123] on img "button" at bounding box center [925, 117] width 19 height 13
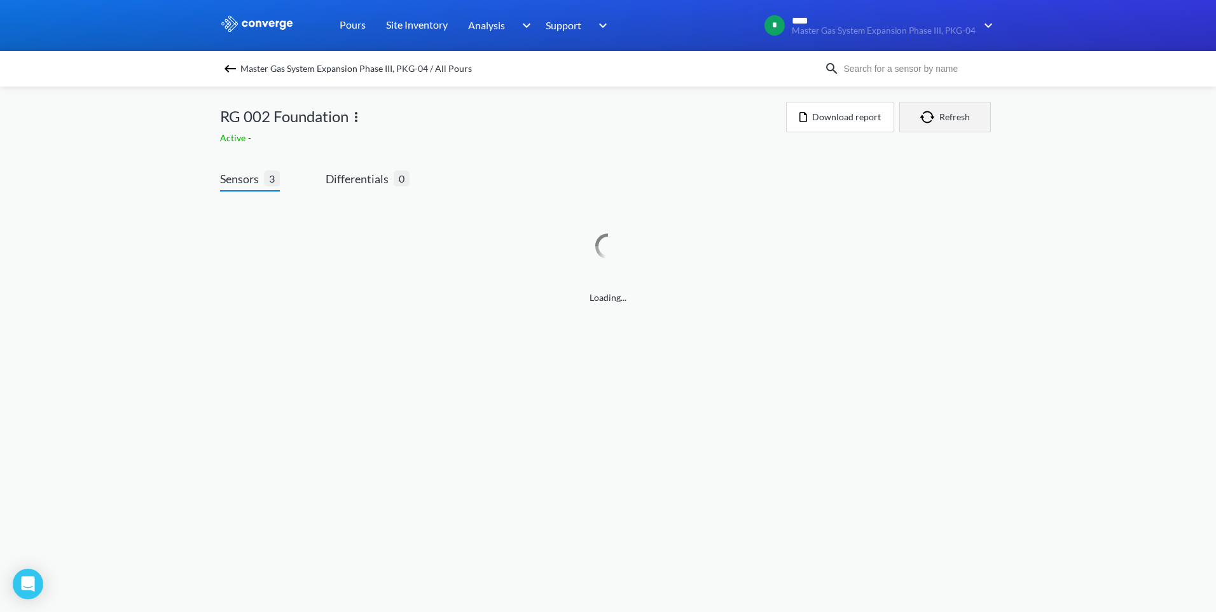
click at [924, 116] on img "button" at bounding box center [929, 117] width 19 height 13
click at [925, 111] on img "button" at bounding box center [929, 117] width 19 height 13
click at [964, 113] on button "Refresh" at bounding box center [945, 117] width 92 height 31
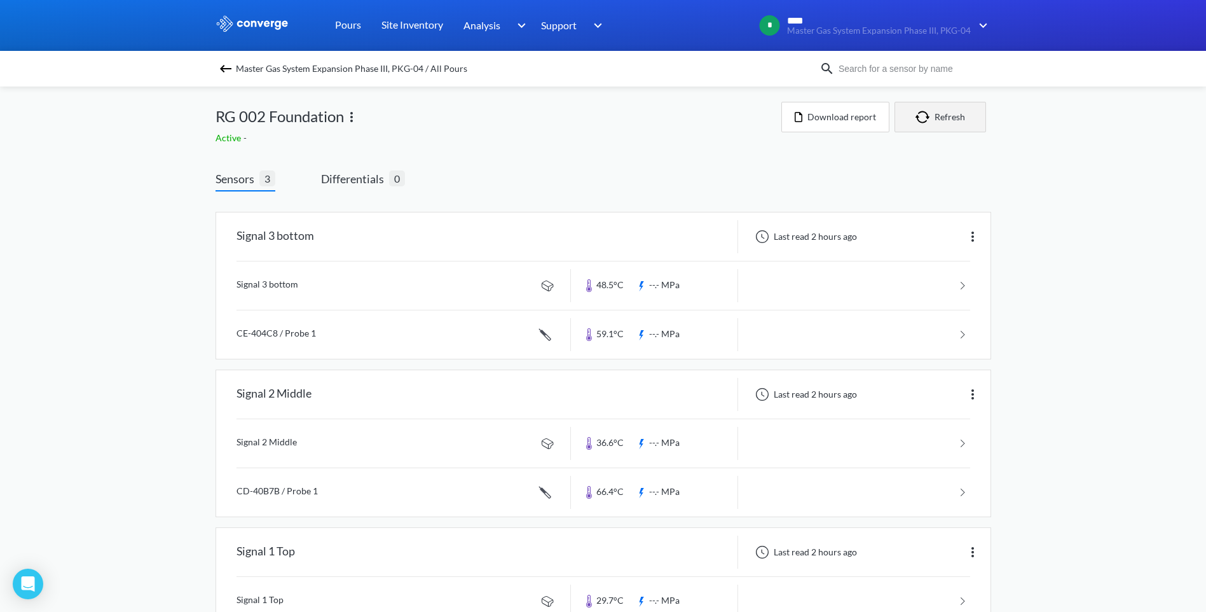
click at [958, 115] on button "Refresh" at bounding box center [941, 117] width 92 height 31
